Goal: Task Accomplishment & Management: Manage account settings

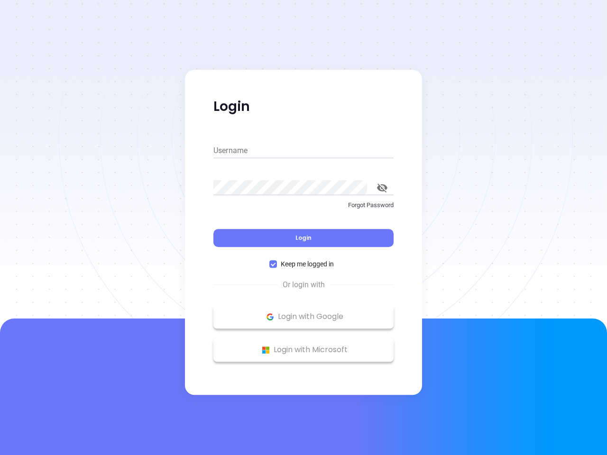
click at [303, 227] on div "Login" at bounding box center [303, 232] width 180 height 29
click at [303, 151] on input "Username" at bounding box center [303, 150] width 180 height 15
click at [382, 188] on icon "toggle password visibility" at bounding box center [382, 187] width 10 height 9
click at [303, 238] on span "Login" at bounding box center [303, 238] width 16 height 8
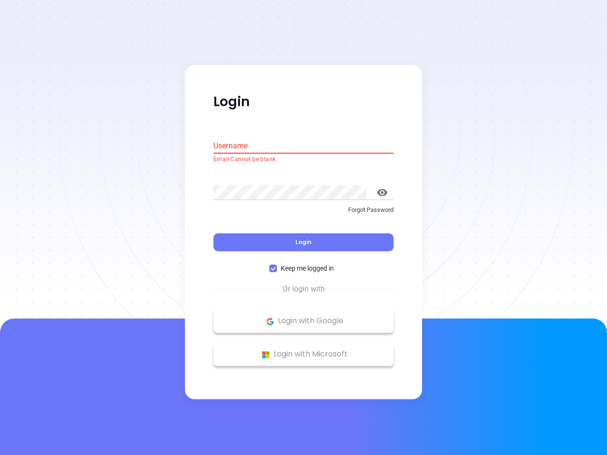
click at [303, 264] on span "Keep me logged in" at bounding box center [307, 269] width 61 height 10
click at [277, 265] on input "Keep me logged in" at bounding box center [273, 269] width 8 height 8
checkbox input "false"
click at [303, 317] on p "Login with Google" at bounding box center [303, 321] width 171 height 14
click at [303, 350] on p "Login with Microsoft" at bounding box center [303, 354] width 171 height 14
